Goal: Navigation & Orientation: Understand site structure

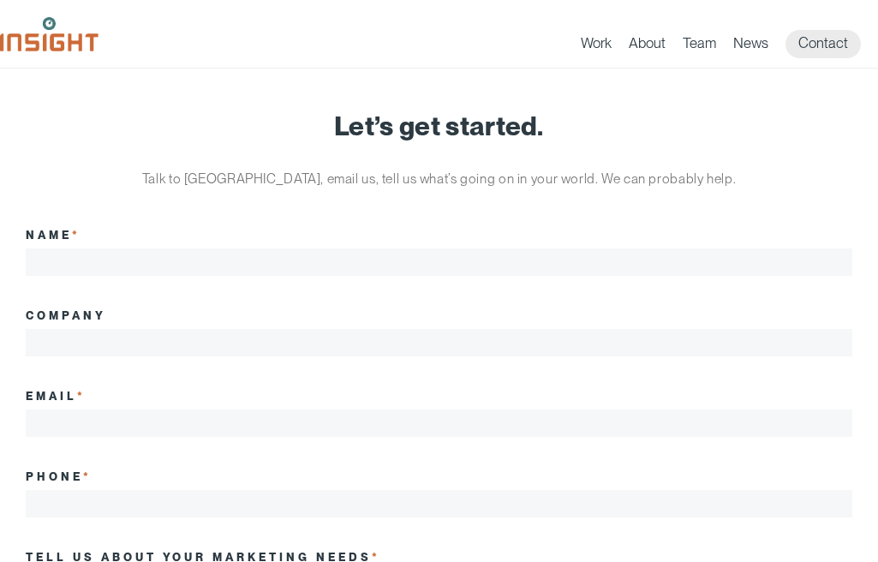
scroll to position [91, 0]
